Goal: Transaction & Acquisition: Book appointment/travel/reservation

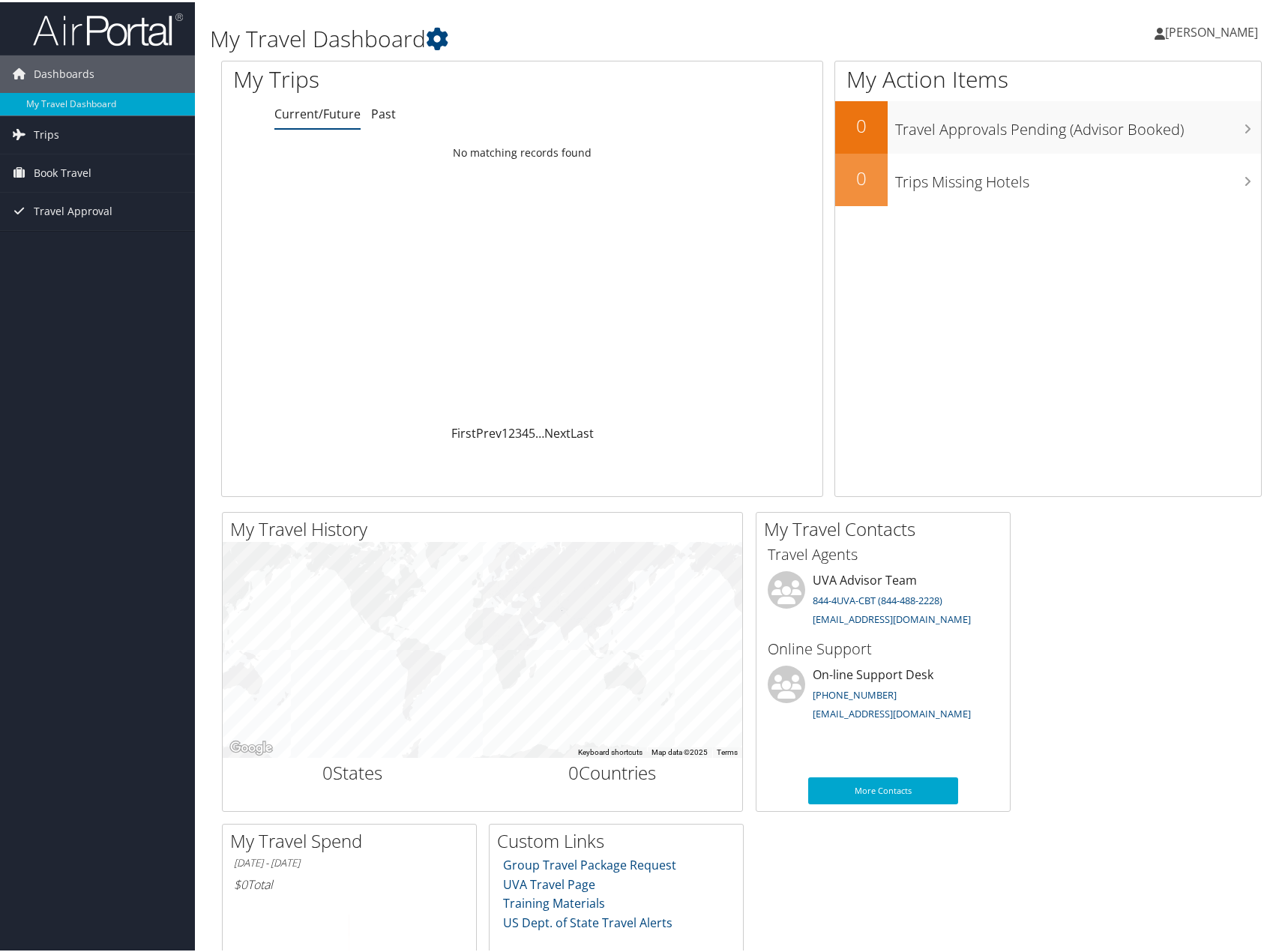
click at [1217, 28] on span "[PERSON_NAME]" at bounding box center [1211, 30] width 93 height 17
click at [1184, 108] on link "Travel Agency Contacts" at bounding box center [1171, 108] width 167 height 25
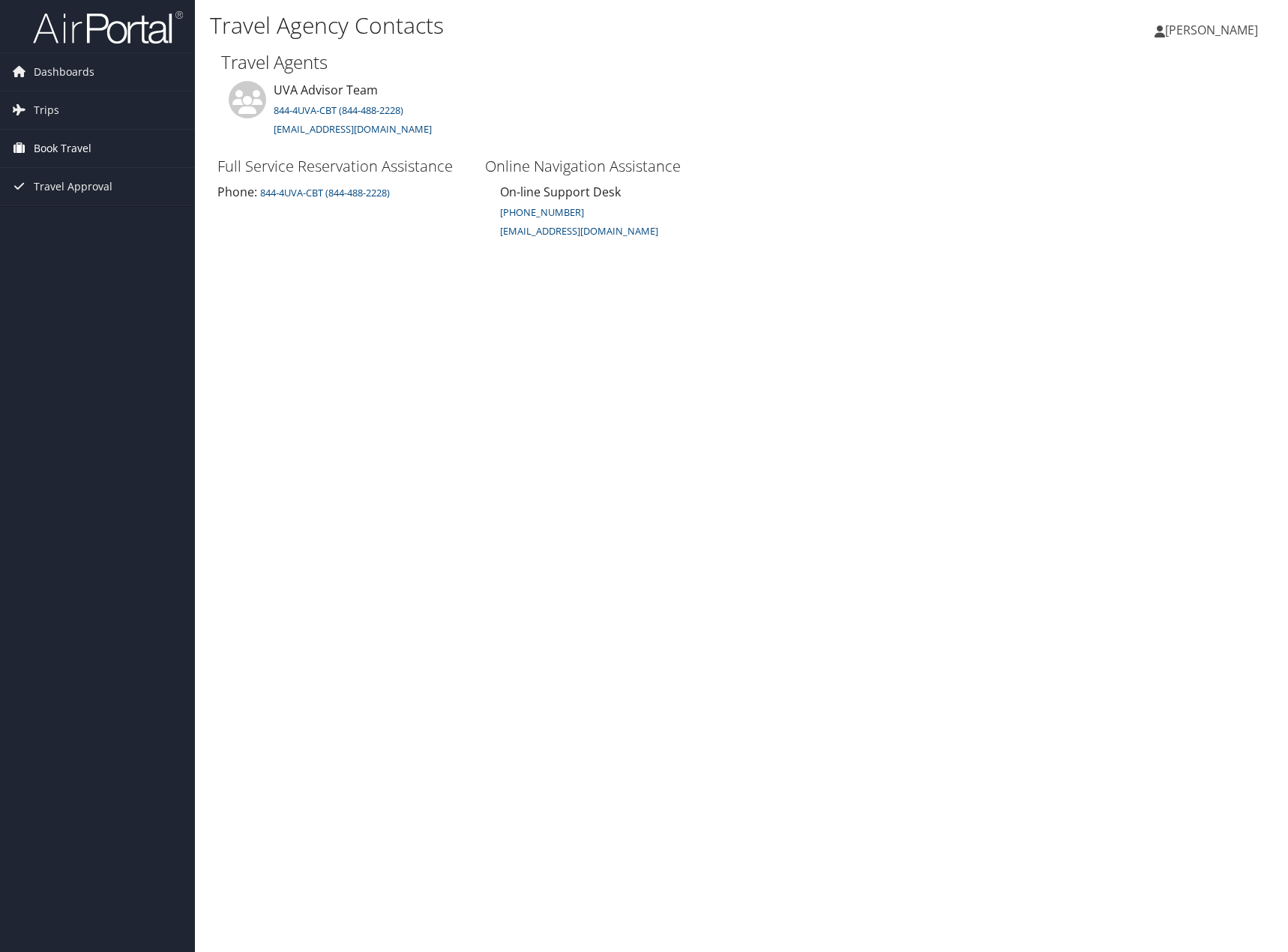
click at [58, 144] on span "Book Travel" at bounding box center [63, 148] width 58 height 38
click at [14, 63] on icon at bounding box center [19, 72] width 23 height 23
click at [24, 71] on icon at bounding box center [19, 72] width 23 height 23
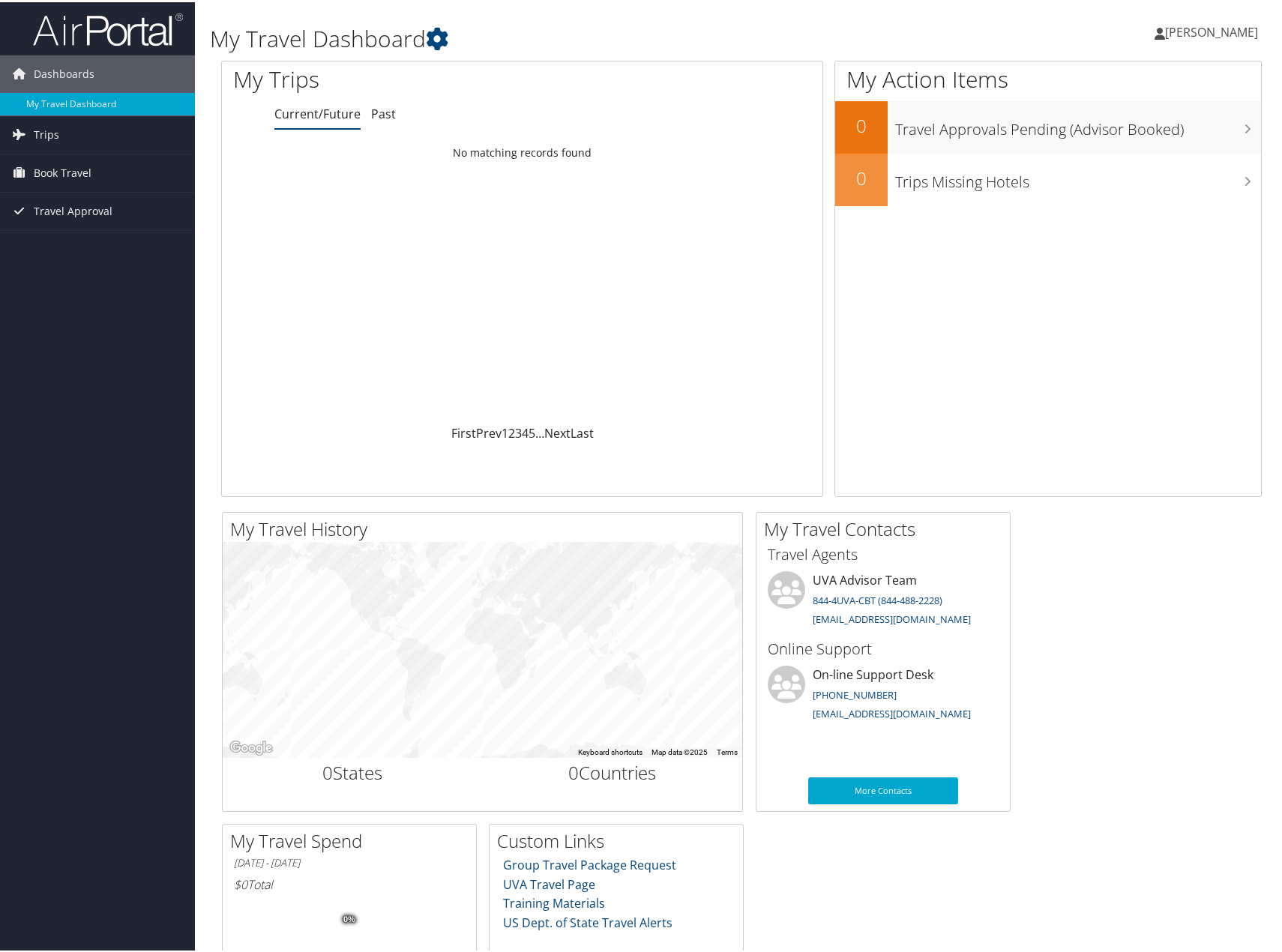
click at [1244, 27] on span "[PERSON_NAME]" at bounding box center [1211, 30] width 93 height 17
click at [1145, 129] on link "View Travel Profile" at bounding box center [1171, 133] width 167 height 25
click at [1168, 29] on span "[PERSON_NAME]" at bounding box center [1211, 30] width 93 height 17
click at [1121, 80] on link "My Settings" at bounding box center [1171, 82] width 167 height 25
click at [1194, 30] on span "[PERSON_NAME]" at bounding box center [1211, 30] width 93 height 17
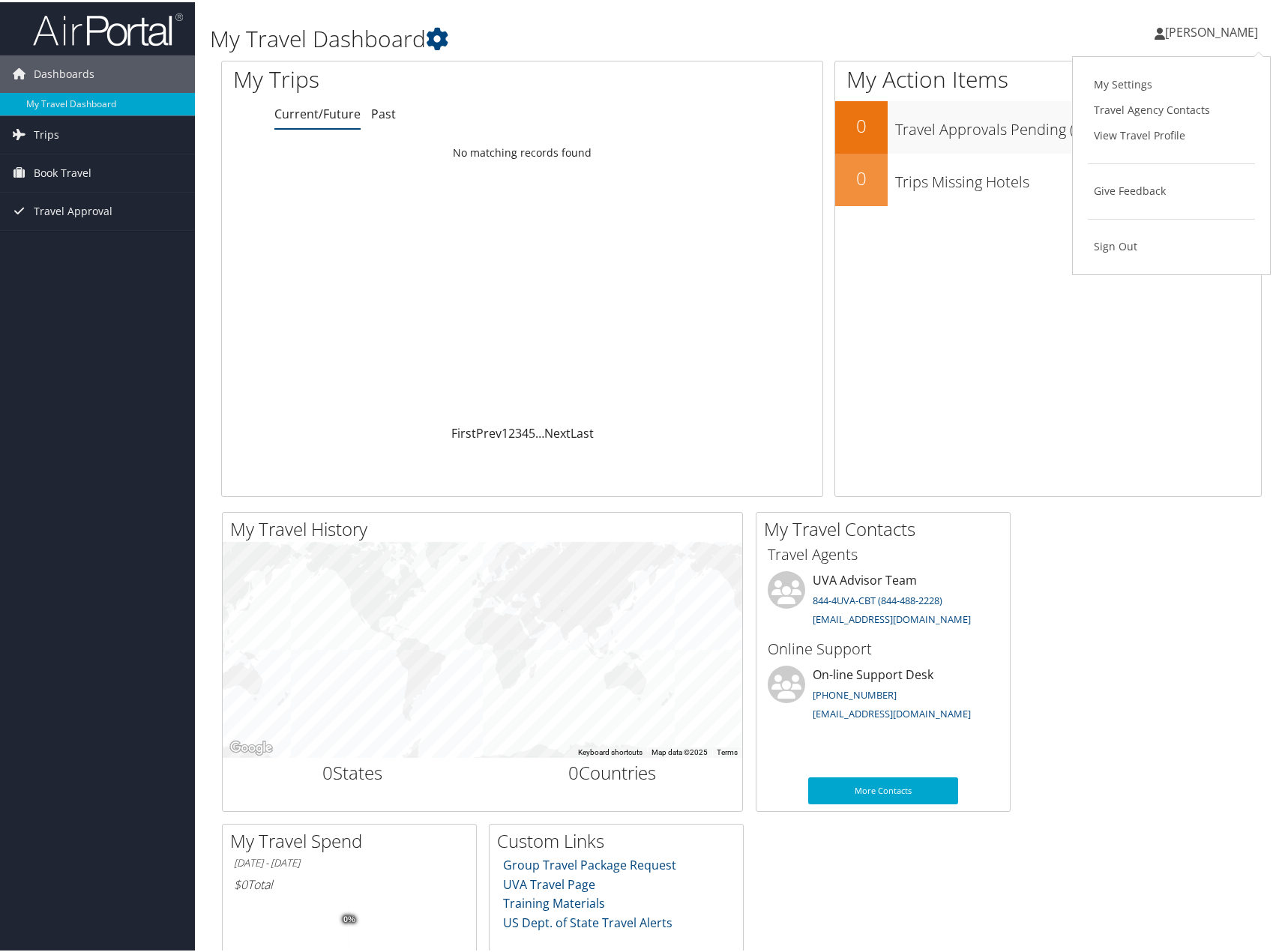
click at [1009, 29] on div "Rebecca Bennett Rebecca Bennett My Settings Travel Agency Contacts View Travel …" at bounding box center [1072, 37] width 429 height 58
click at [67, 165] on span "Book Travel" at bounding box center [63, 170] width 58 height 38
click at [75, 240] on link "Book/Manage Online Trips" at bounding box center [97, 246] width 195 height 23
